Goal: Information Seeking & Learning: Understand process/instructions

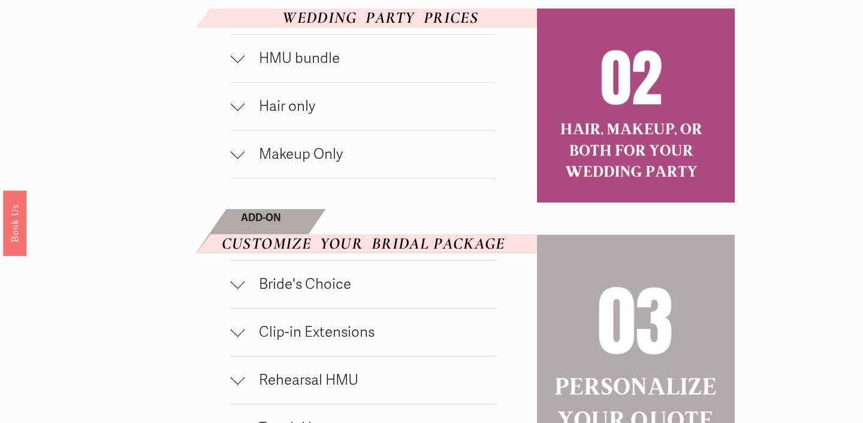
scroll to position [658, 0]
click at [294, 164] on span "Makeup Only" at bounding box center [370, 154] width 252 height 17
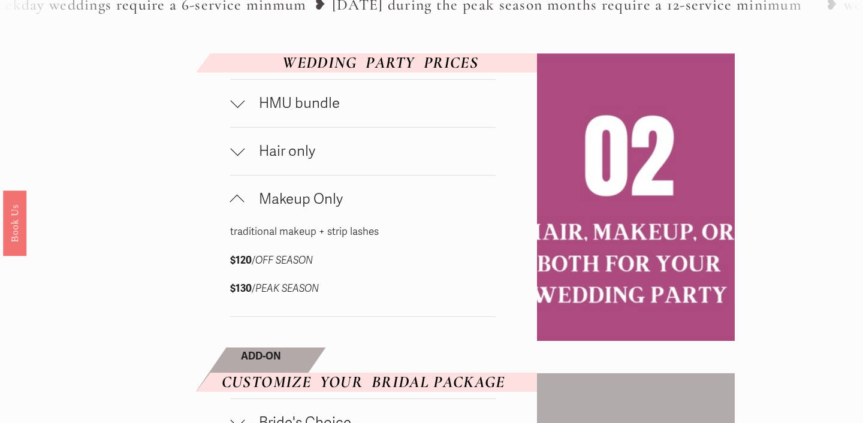
scroll to position [608, 0]
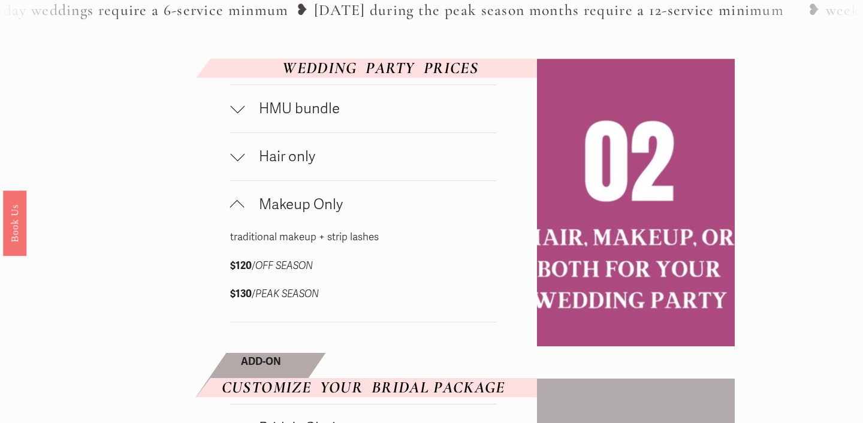
click at [319, 117] on span "HMU bundle" at bounding box center [370, 108] width 252 height 17
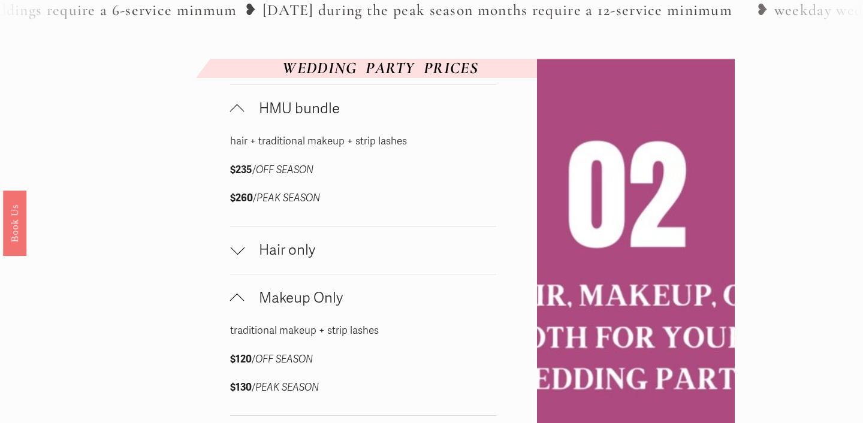
click at [319, 117] on span "HMU bundle" at bounding box center [370, 108] width 252 height 17
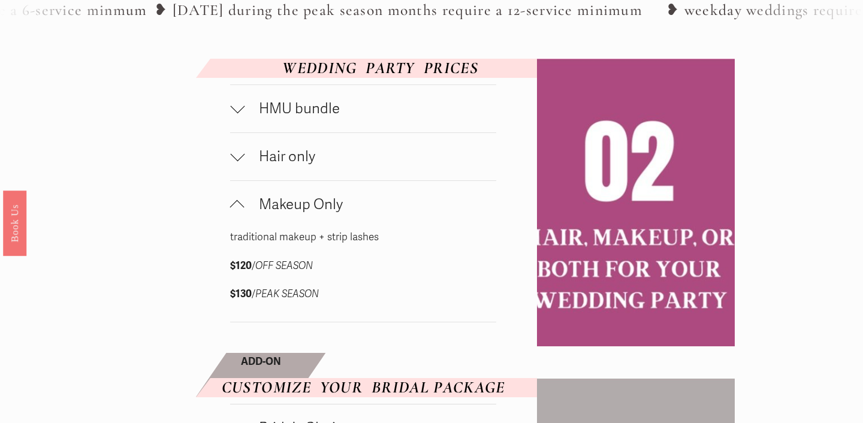
click at [306, 180] on button "Hair only" at bounding box center [363, 156] width 266 height 47
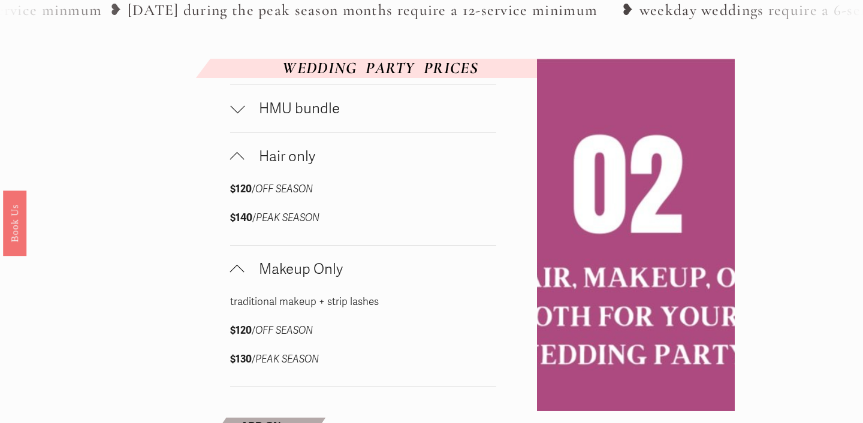
click at [306, 180] on button "Hair only" at bounding box center [363, 156] width 266 height 47
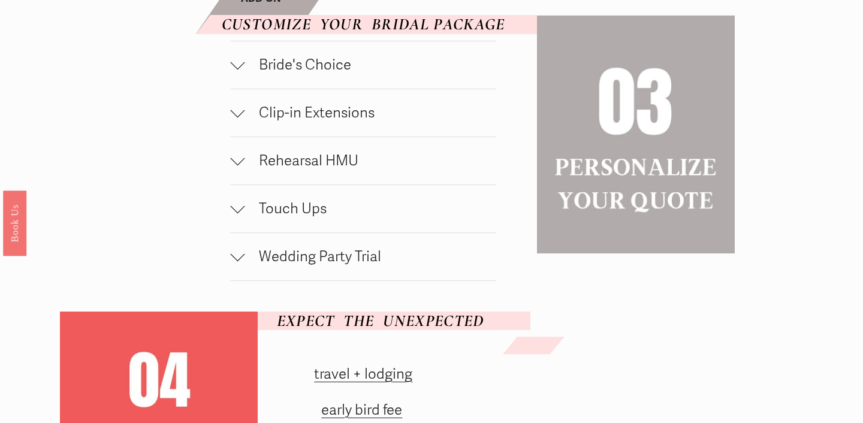
scroll to position [974, 0]
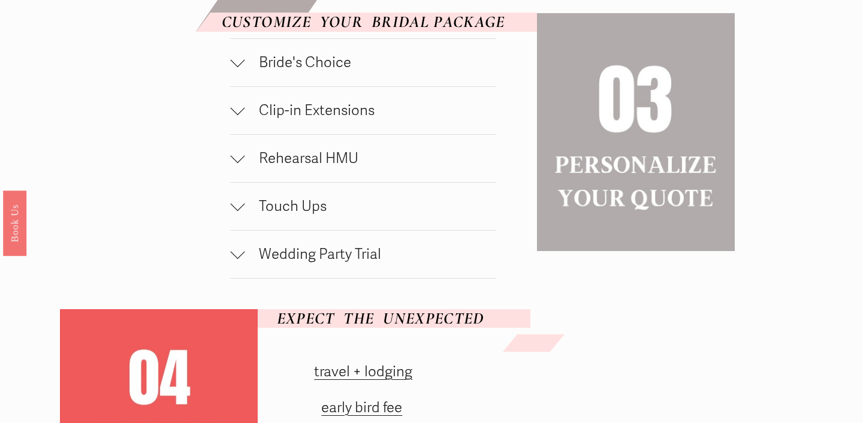
click at [315, 86] on button "Bride's Choice" at bounding box center [363, 62] width 266 height 47
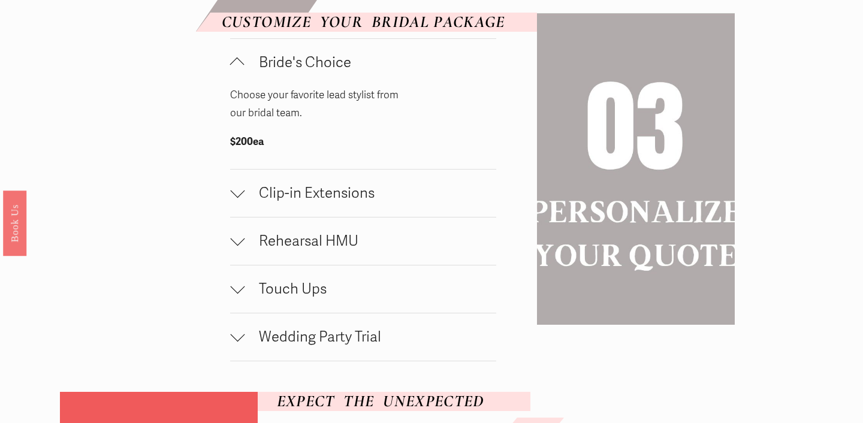
click at [315, 86] on button "Bride's Choice" at bounding box center [363, 62] width 266 height 47
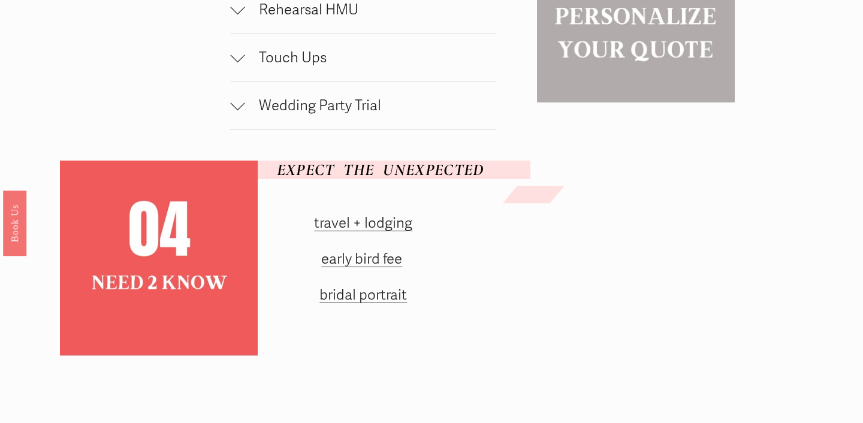
scroll to position [1174, 0]
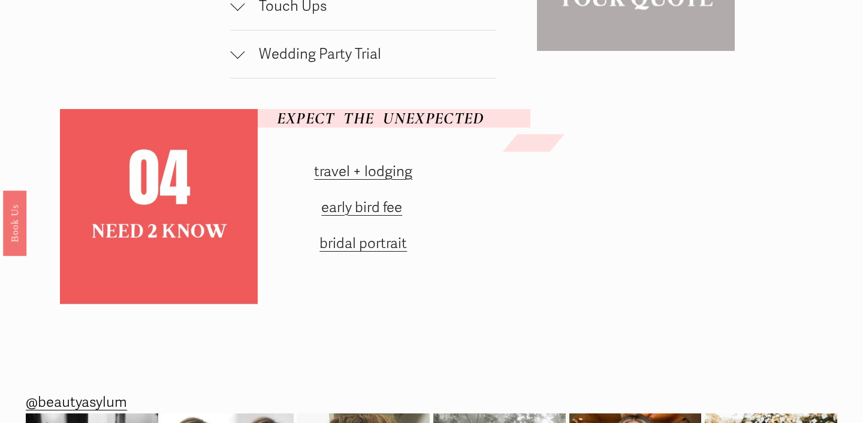
click at [354, 180] on link "travel + lodging" at bounding box center [363, 171] width 98 height 17
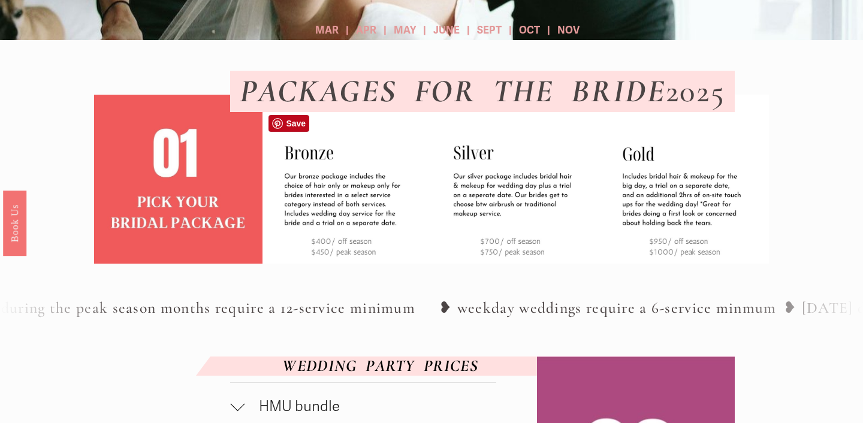
scroll to position [309, 0]
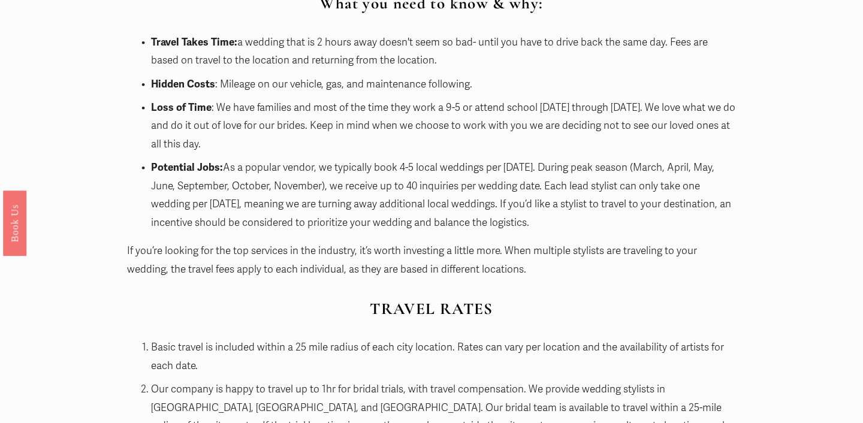
scroll to position [779, 0]
